Goal: Information Seeking & Learning: Learn about a topic

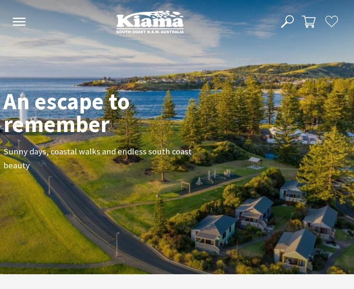
scroll to position [118, 348]
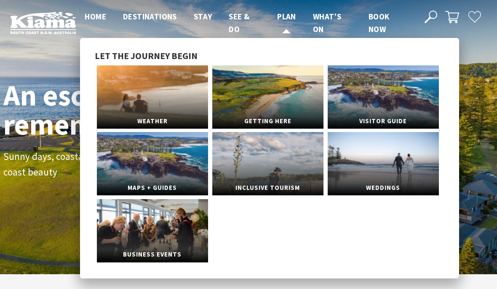
click at [286, 15] on span "Plan" at bounding box center [286, 16] width 19 height 10
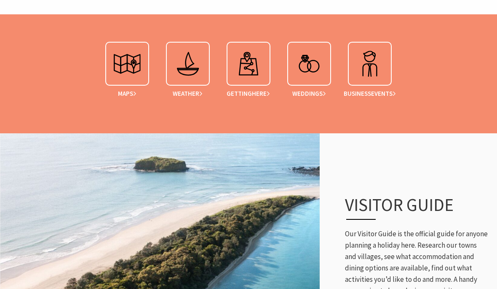
scroll to position [362, 0]
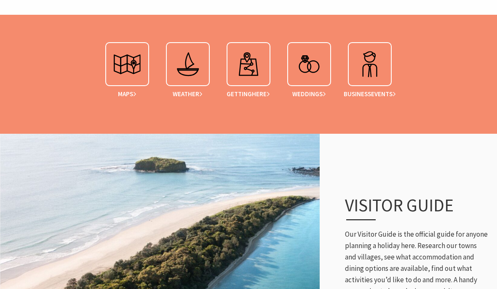
click at [118, 62] on img at bounding box center [127, 64] width 34 height 34
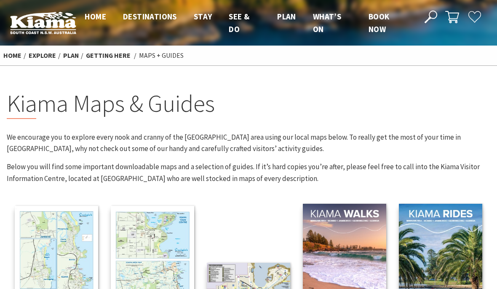
click at [98, 19] on span "Home" at bounding box center [95, 16] width 21 height 10
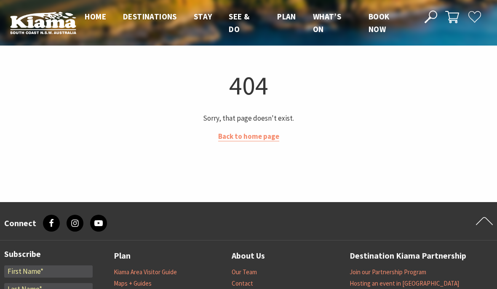
click at [94, 17] on span "Home" at bounding box center [95, 16] width 21 height 10
click at [43, 21] on img at bounding box center [43, 22] width 66 height 23
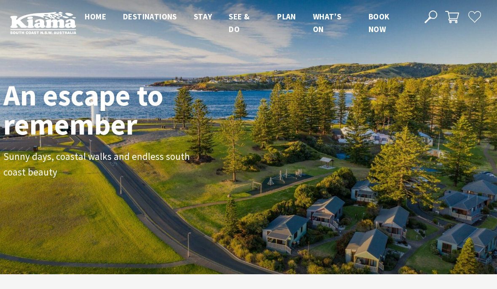
click at [265, 56] on div "An escape to remember Sunny days, coastal walks and endless south coast beauty" at bounding box center [248, 137] width 497 height 274
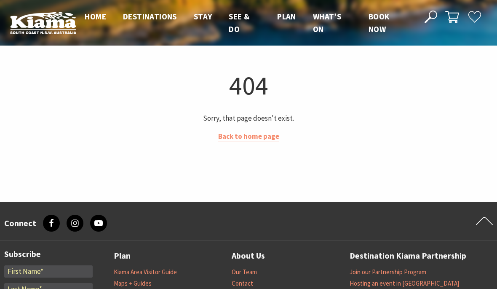
click at [39, 21] on img at bounding box center [43, 22] width 66 height 23
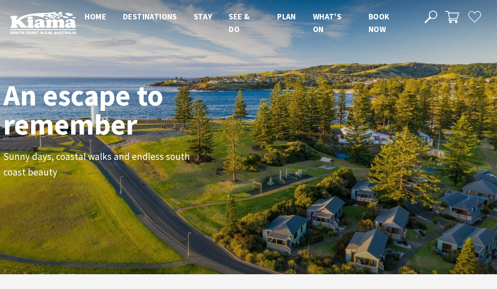
scroll to position [130, 491]
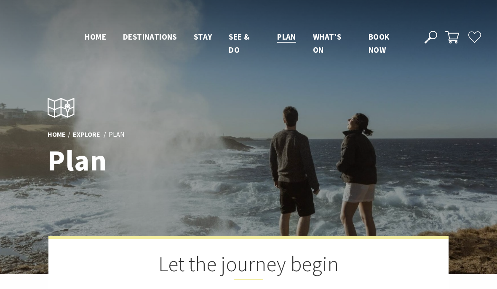
scroll to position [394, 0]
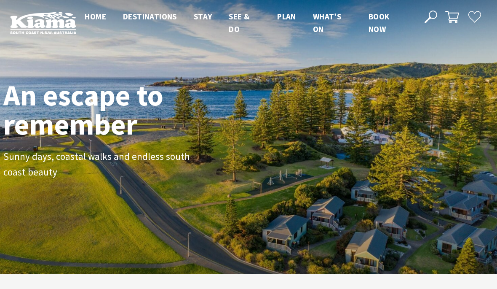
scroll to position [130, 491]
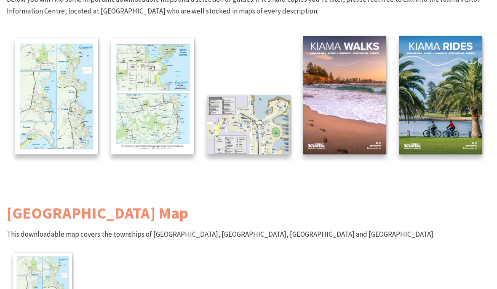
scroll to position [165, 0]
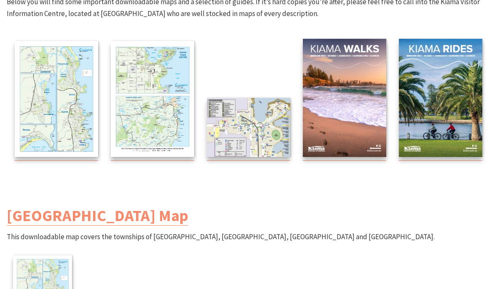
click at [43, 95] on img at bounding box center [56, 99] width 83 height 116
click at [153, 112] on img at bounding box center [152, 99] width 83 height 116
click at [241, 122] on img at bounding box center [248, 127] width 83 height 59
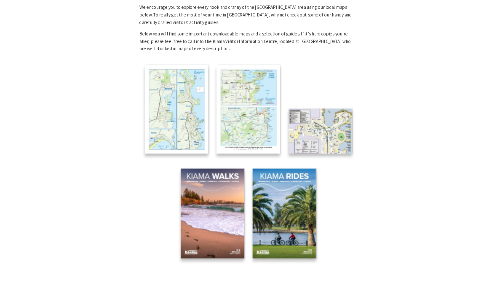
scroll to position [166, 0]
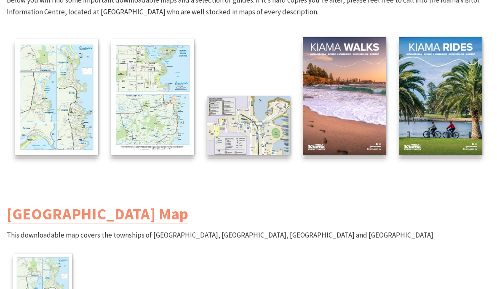
click at [155, 87] on img at bounding box center [152, 97] width 83 height 116
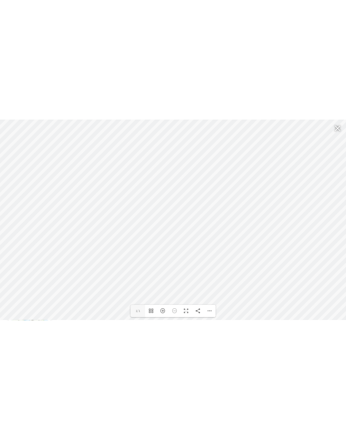
scroll to position [115, 0]
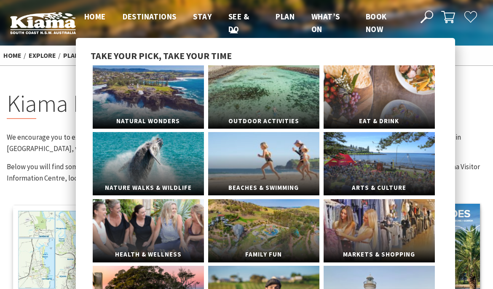
click at [231, 22] on link "See & Do" at bounding box center [238, 23] width 21 height 24
